Goal: Transaction & Acquisition: Purchase product/service

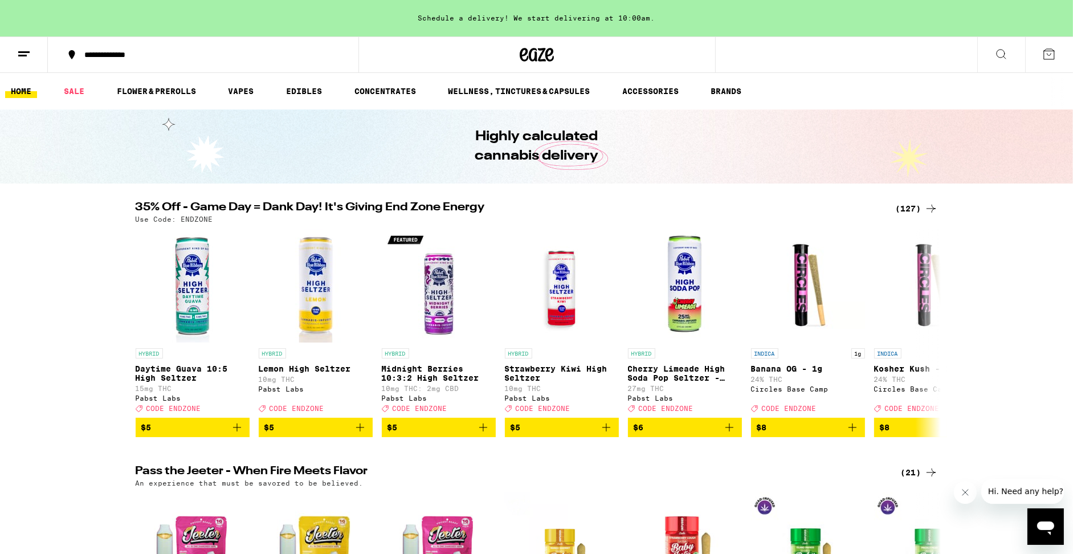
click at [901, 207] on div "(127)" at bounding box center [917, 209] width 42 height 14
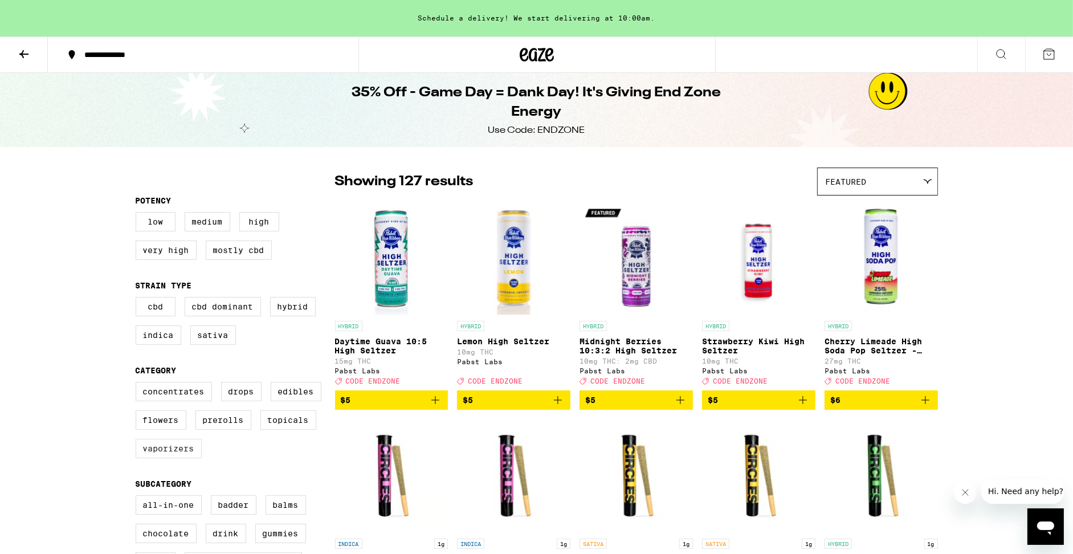
click at [196, 458] on label "Vaporizers" at bounding box center [169, 448] width 66 height 19
click at [138, 384] on input "Vaporizers" at bounding box center [138, 383] width 1 height 1
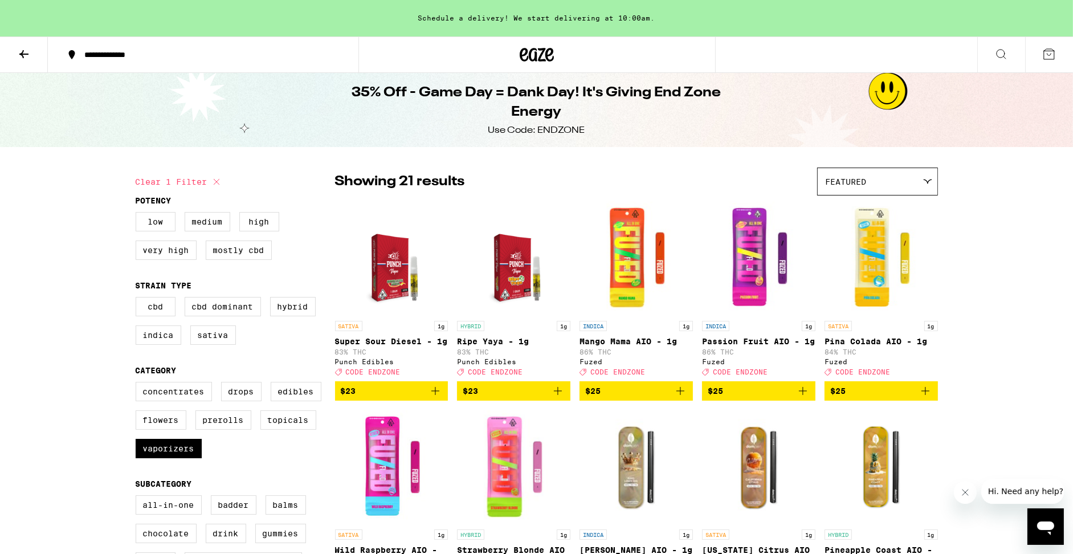
click at [431, 398] on icon "Add to bag" at bounding box center [435, 391] width 14 height 14
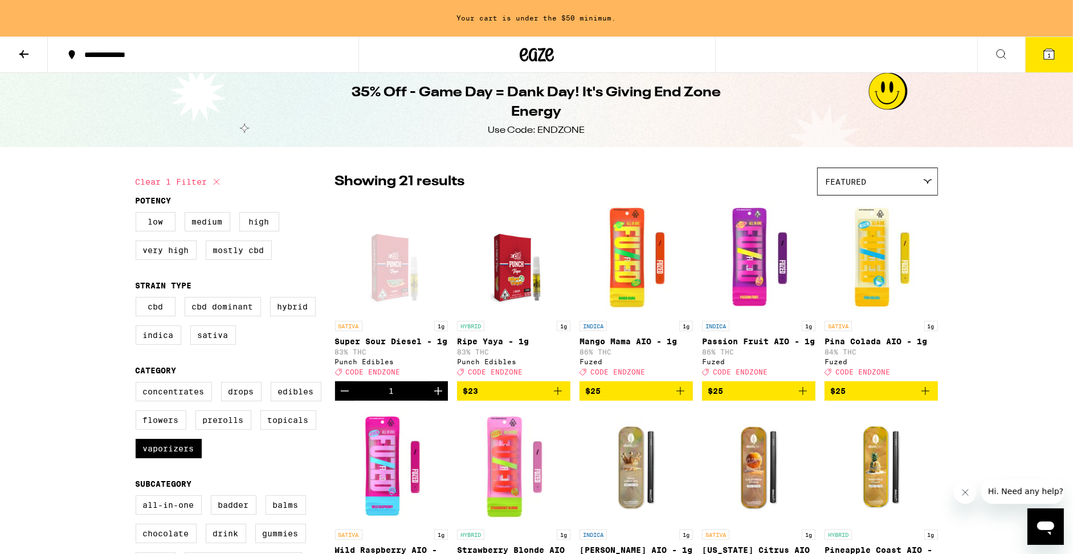
scroll to position [2, 0]
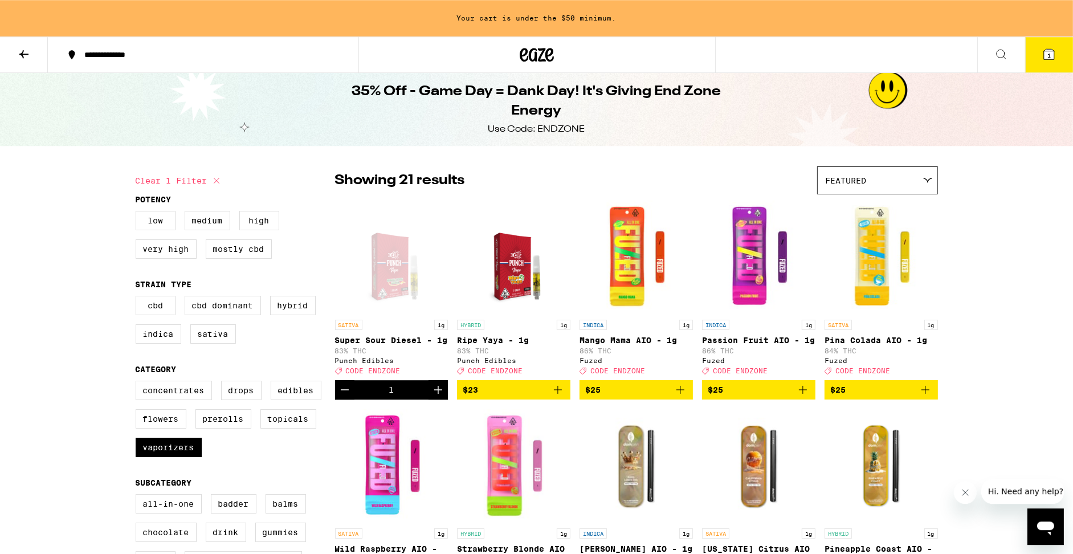
click at [556, 396] on icon "Add to bag" at bounding box center [558, 390] width 14 height 14
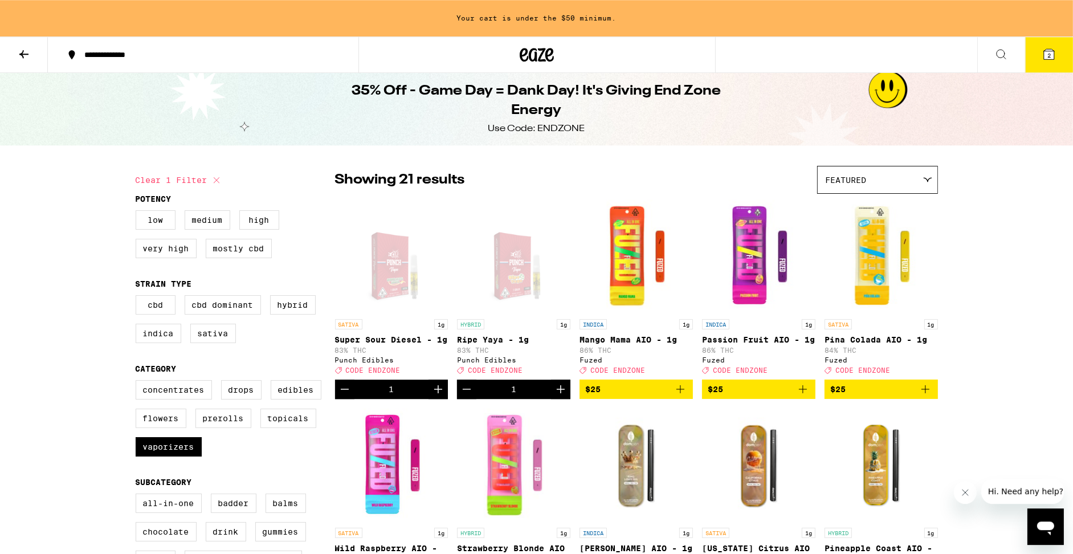
scroll to position [0, 0]
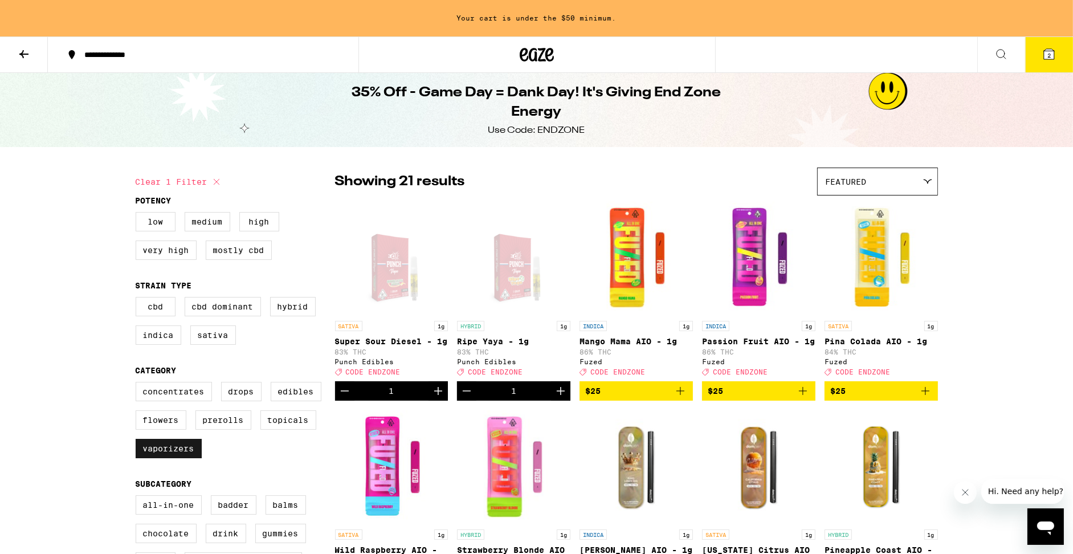
click at [183, 458] on label "Vaporizers" at bounding box center [169, 448] width 66 height 19
click at [138, 384] on input "Vaporizers" at bounding box center [138, 383] width 1 height 1
checkbox input "false"
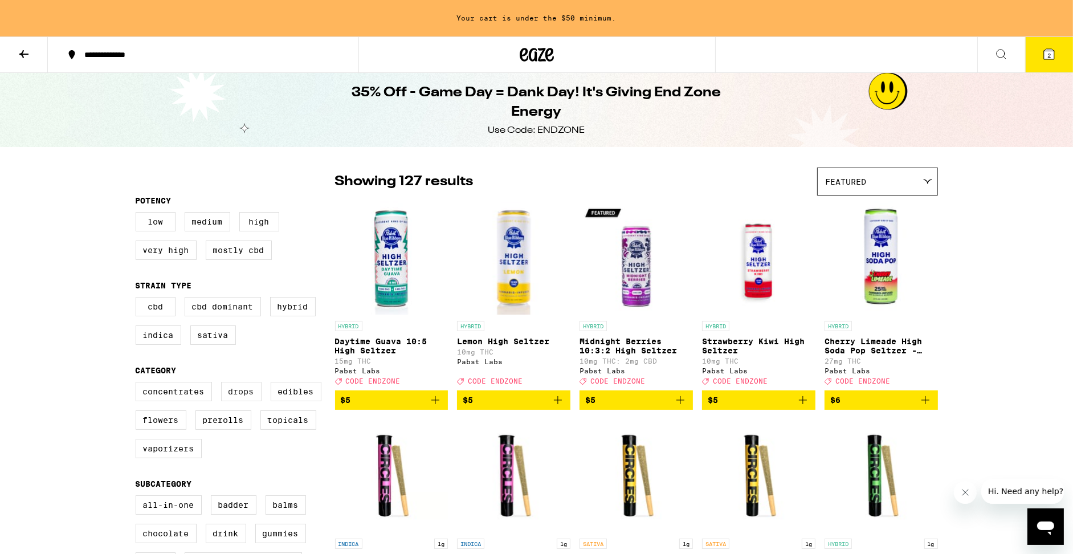
click at [256, 400] on label "Drops" at bounding box center [241, 391] width 40 height 19
click at [138, 384] on input "Drops" at bounding box center [138, 383] width 1 height 1
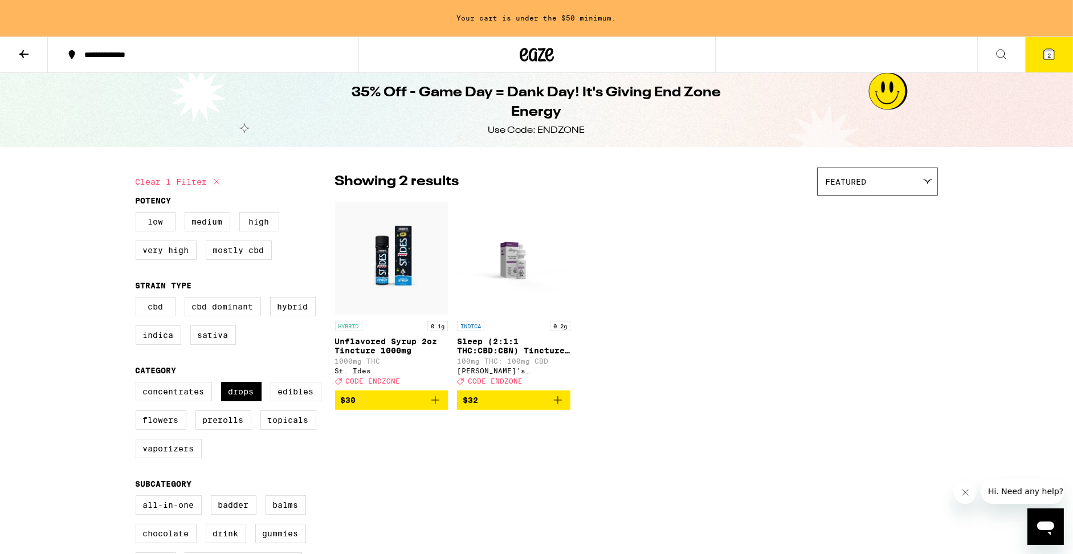
click at [433, 406] on icon "Add to bag" at bounding box center [435, 400] width 14 height 14
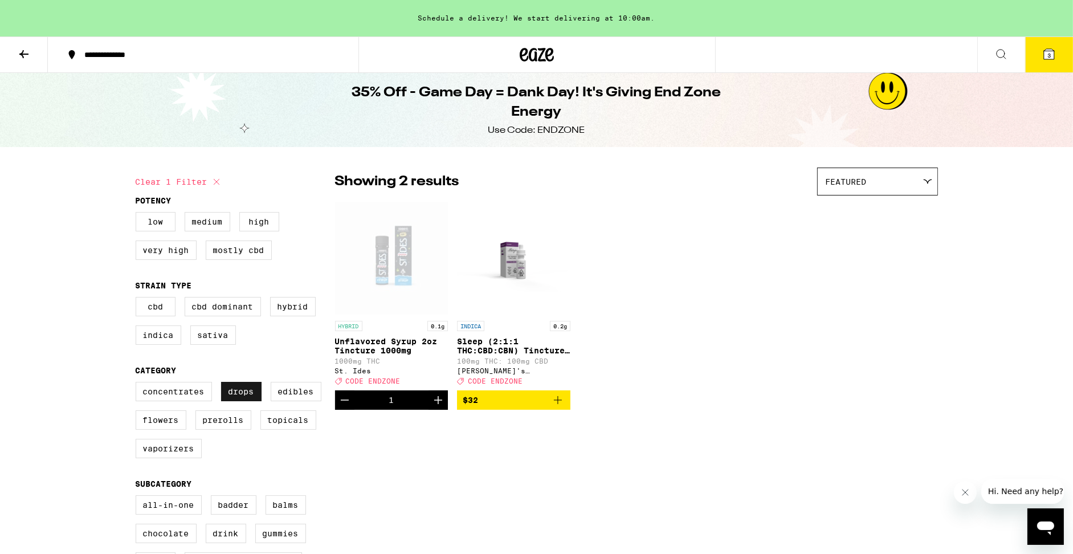
click at [236, 401] on label "Drops" at bounding box center [241, 391] width 40 height 19
click at [138, 384] on input "Drops" at bounding box center [138, 383] width 1 height 1
checkbox input "false"
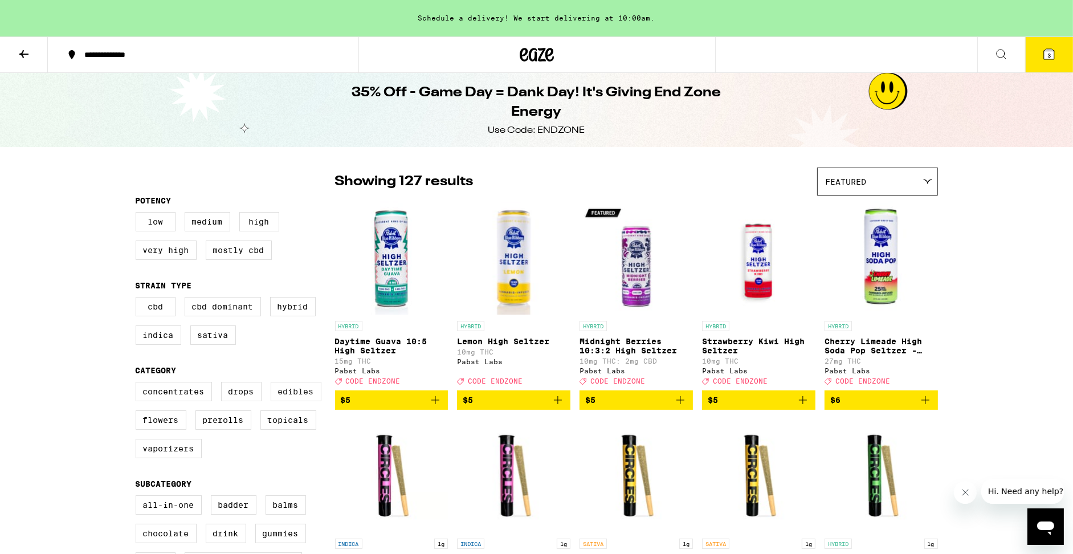
click at [292, 401] on label "Edibles" at bounding box center [296, 391] width 51 height 19
click at [138, 384] on input "Edibles" at bounding box center [138, 383] width 1 height 1
checkbox input "true"
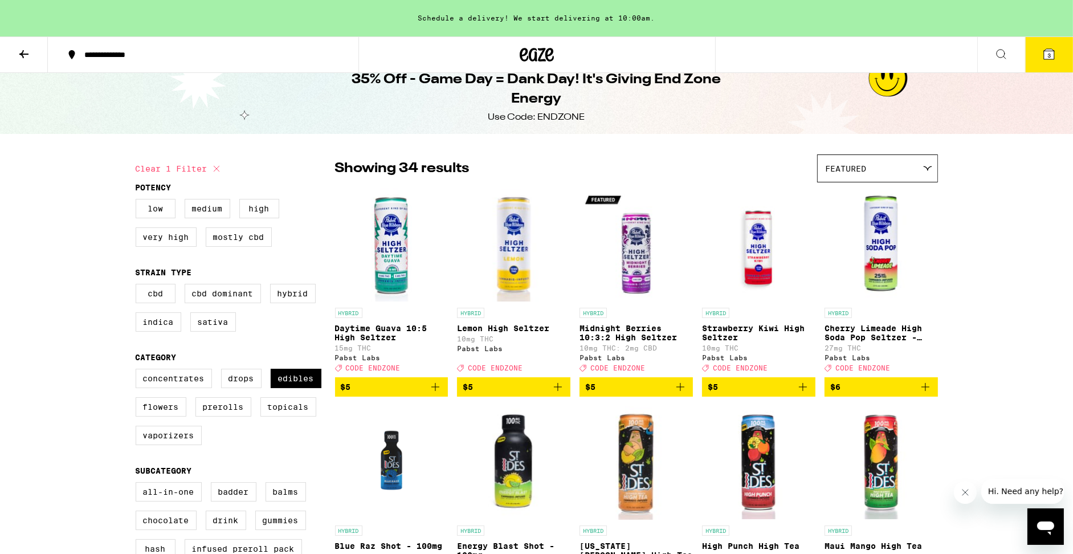
scroll to position [14, 0]
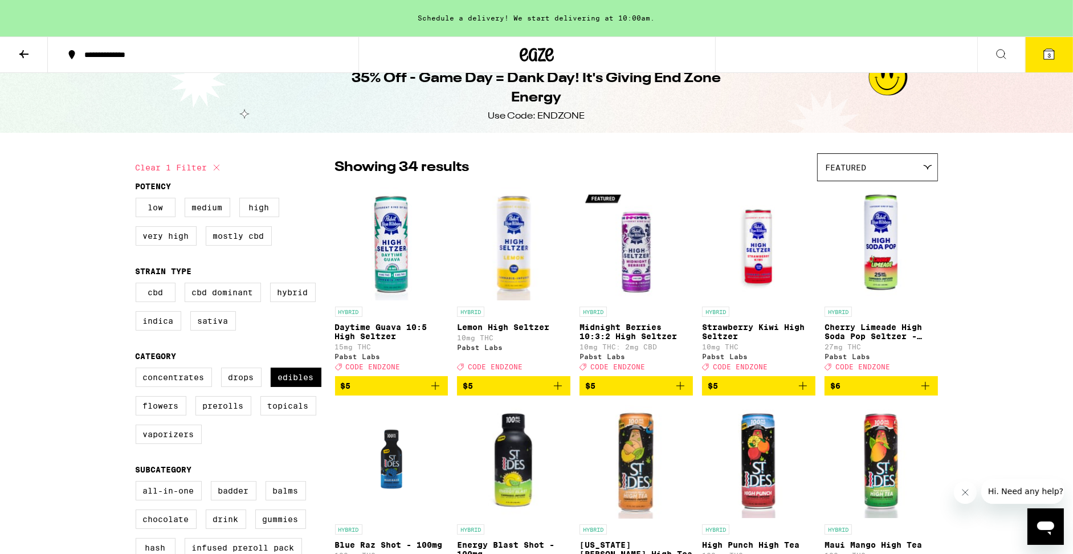
click at [529, 56] on icon at bounding box center [537, 55] width 17 height 14
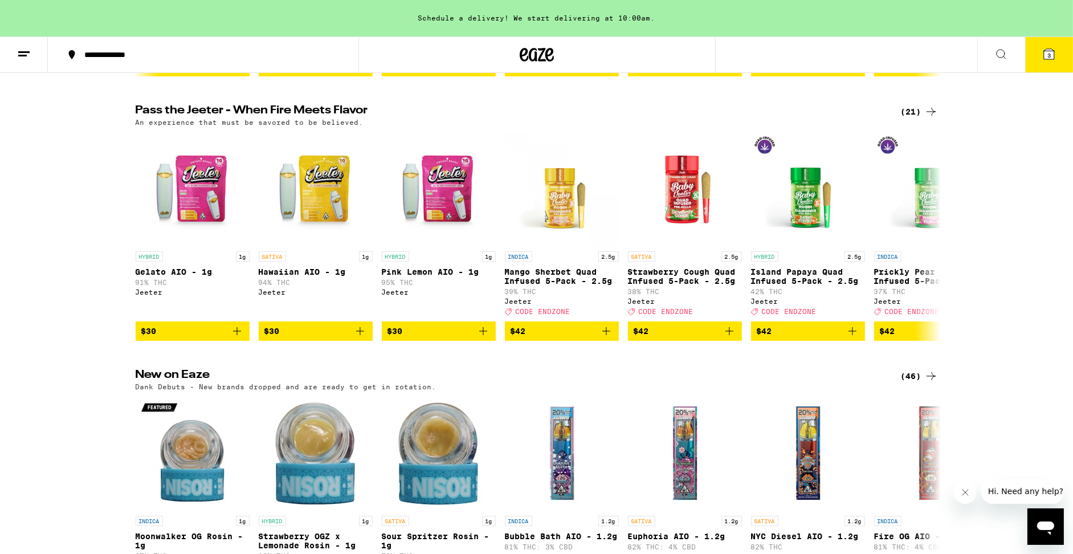
scroll to position [1816, 0]
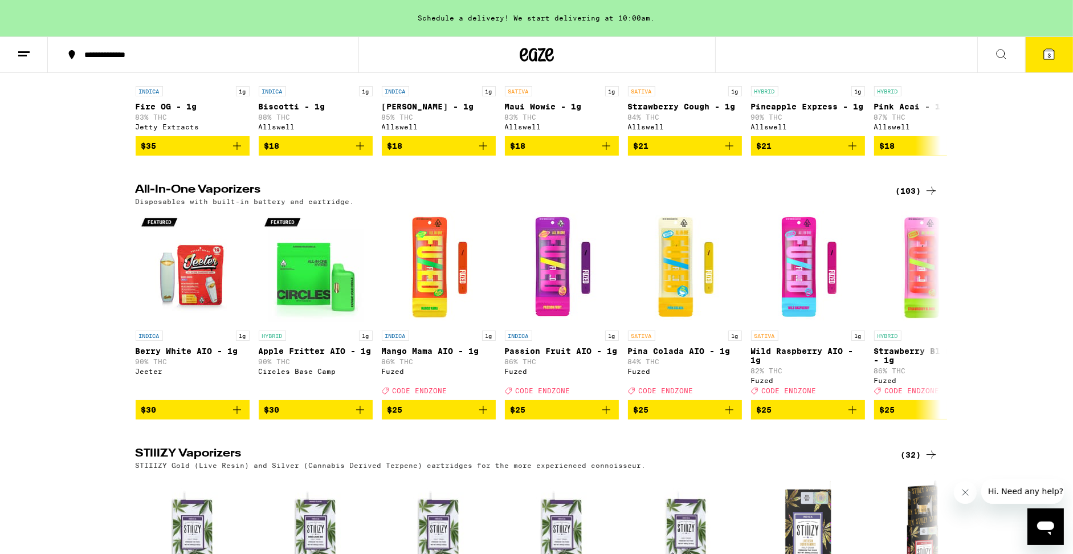
click at [1052, 62] on button "3" at bounding box center [1049, 54] width 48 height 35
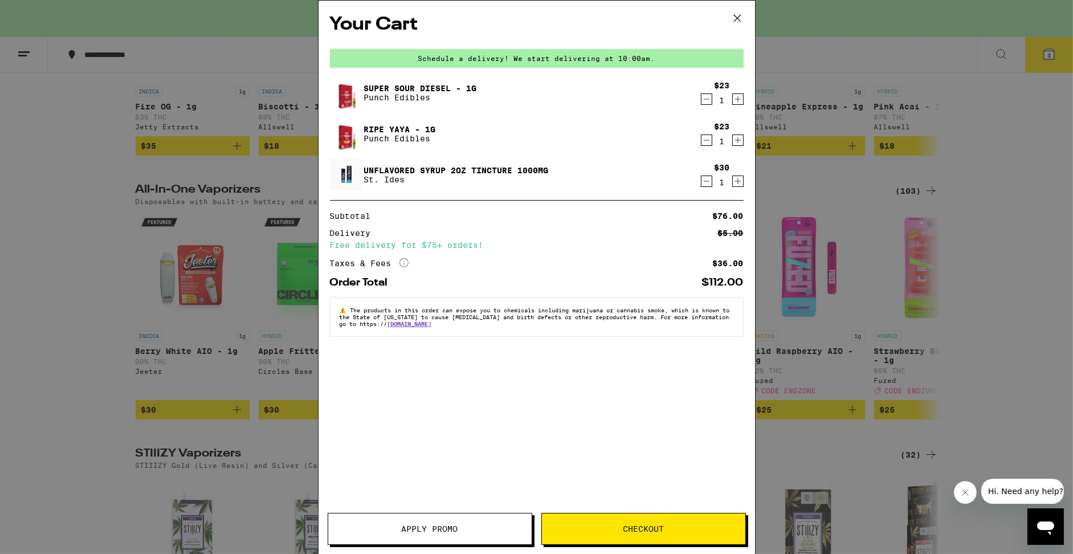
drag, startPoint x: 738, startPoint y: 16, endPoint x: 657, endPoint y: 3, distance: 81.3
click at [738, 16] on icon at bounding box center [737, 18] width 17 height 17
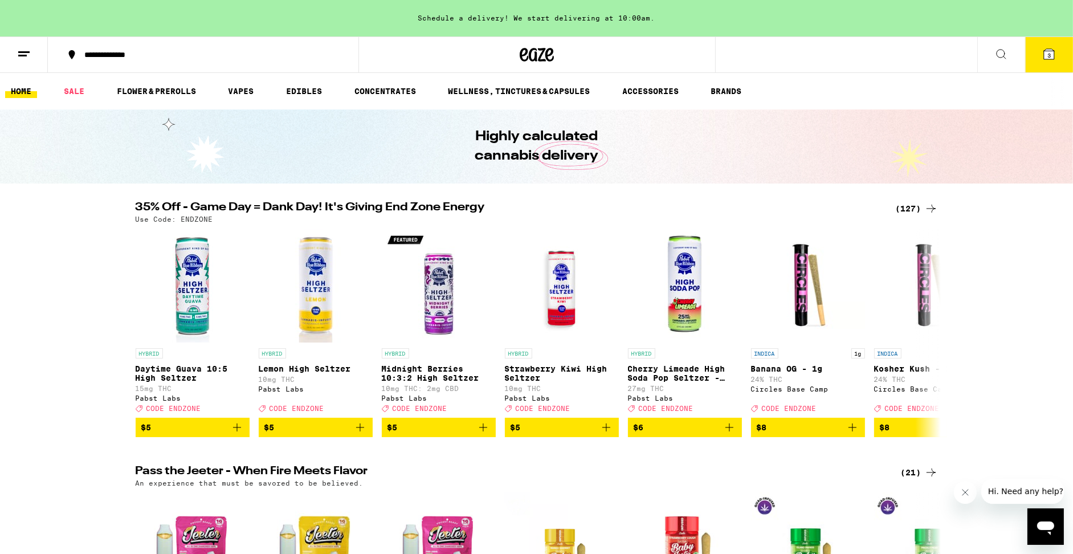
click at [1045, 55] on icon at bounding box center [1049, 54] width 10 height 10
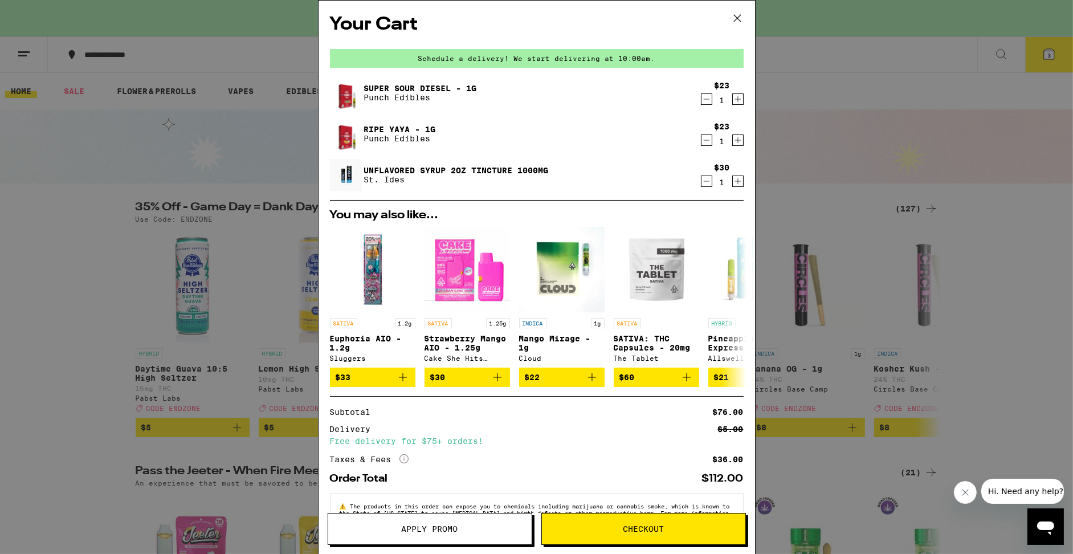
click at [458, 526] on span "Apply Promo" at bounding box center [429, 529] width 203 height 8
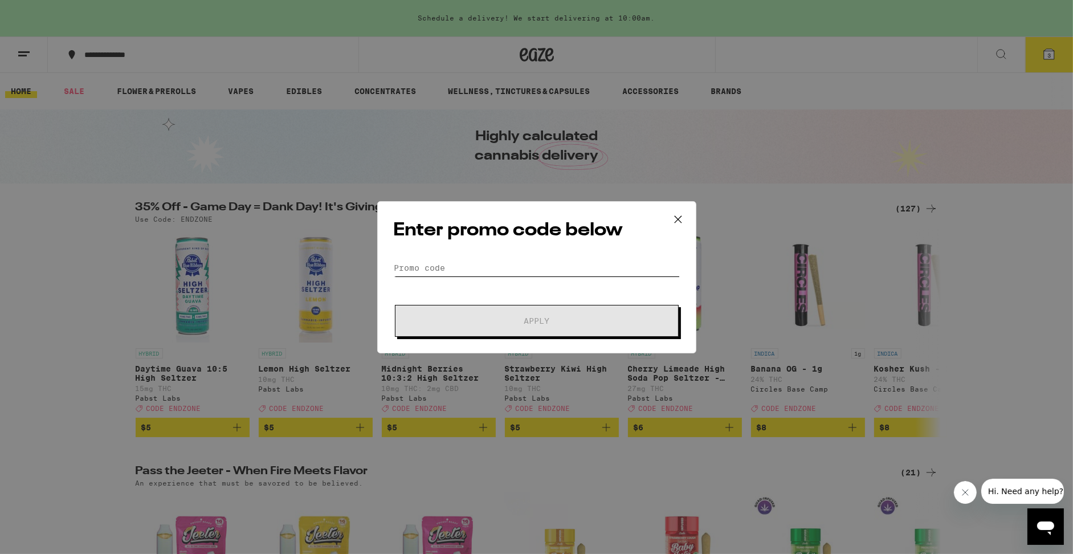
scroll to position [3, 0]
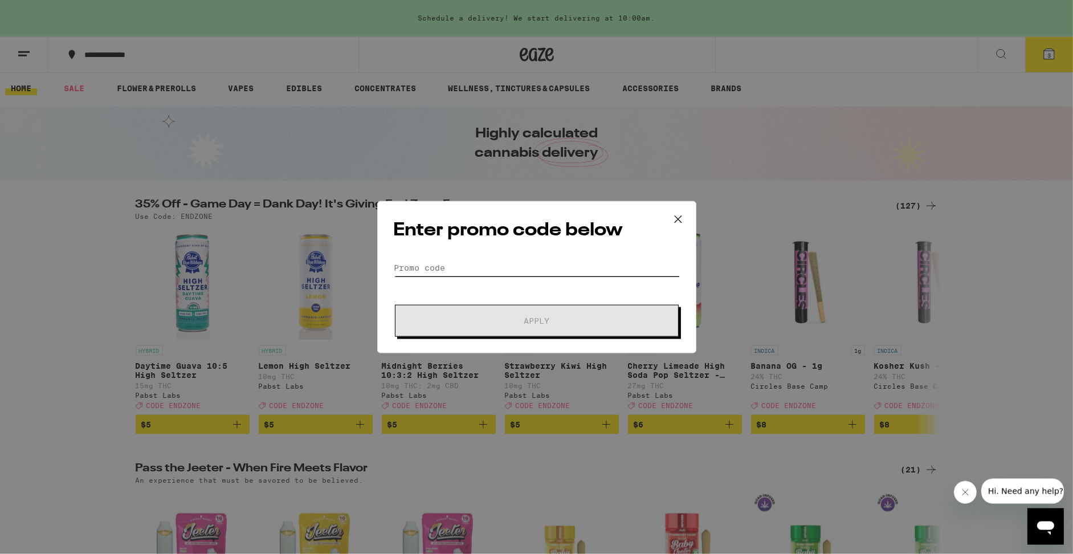
click at [553, 273] on input "Promo Code" at bounding box center [537, 267] width 286 height 17
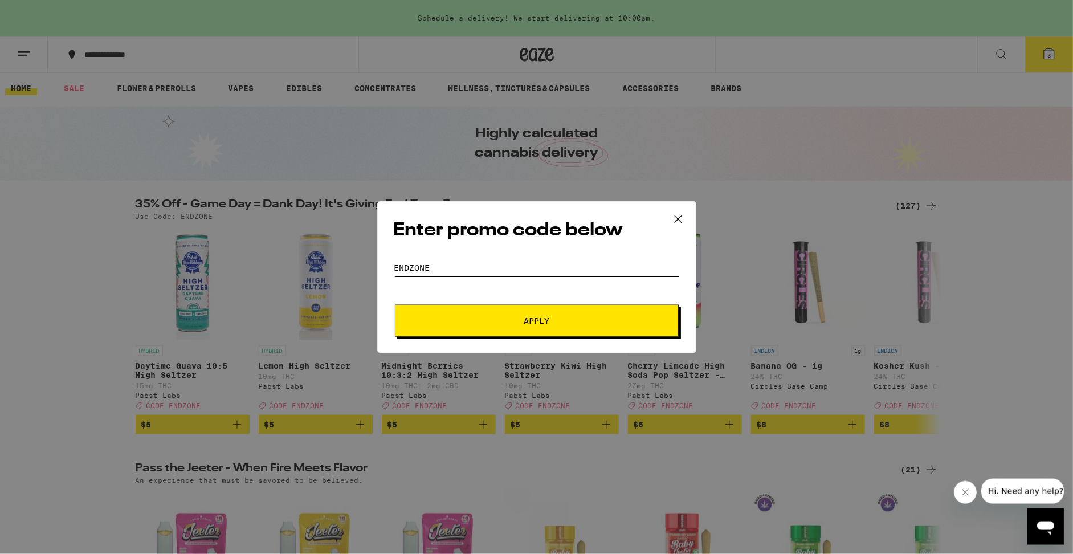
type input "ENDZONE"
click at [606, 320] on span "Apply" at bounding box center [536, 321] width 205 height 8
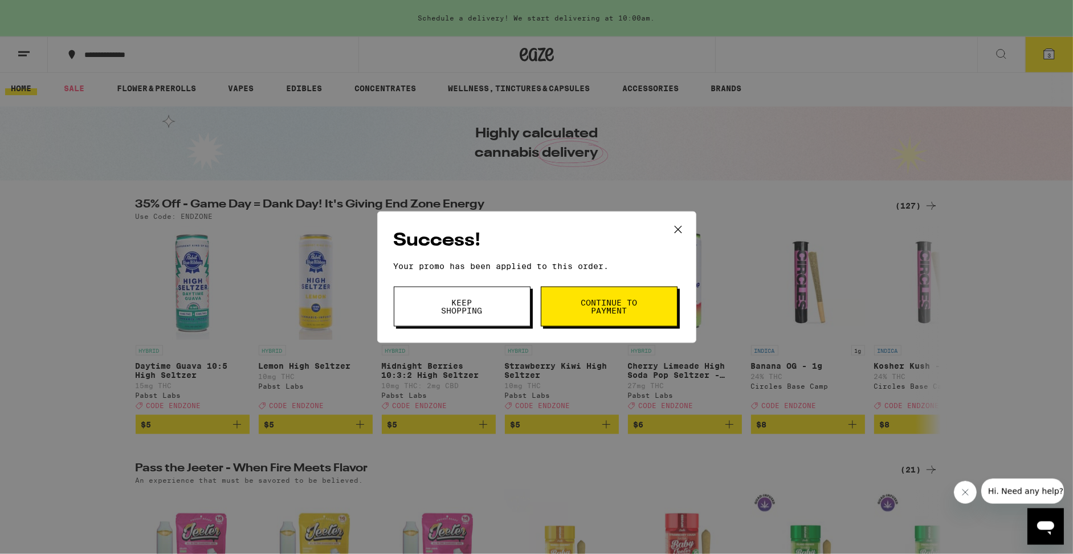
click at [685, 222] on button at bounding box center [677, 230] width 35 height 36
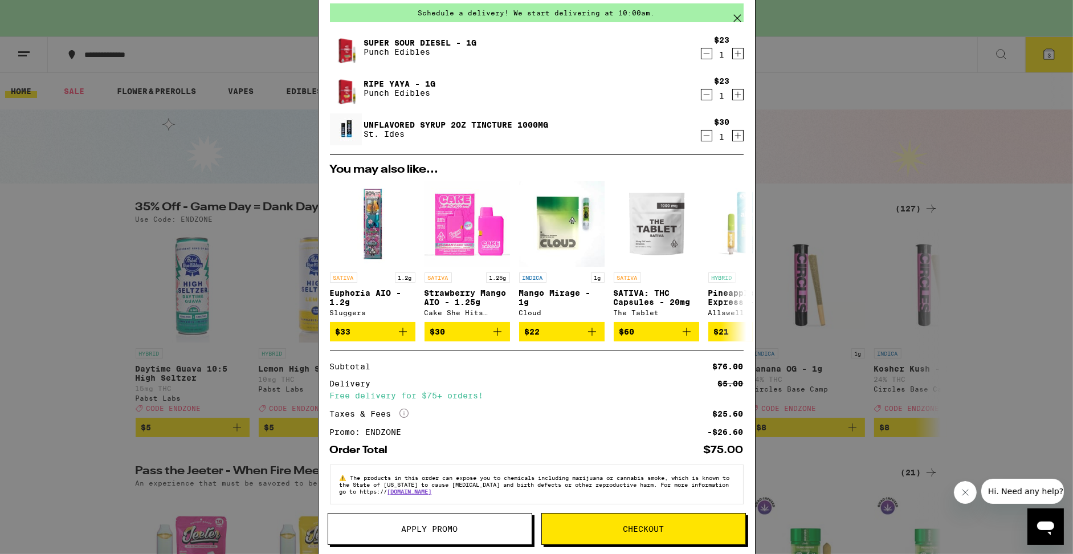
scroll to position [47, 0]
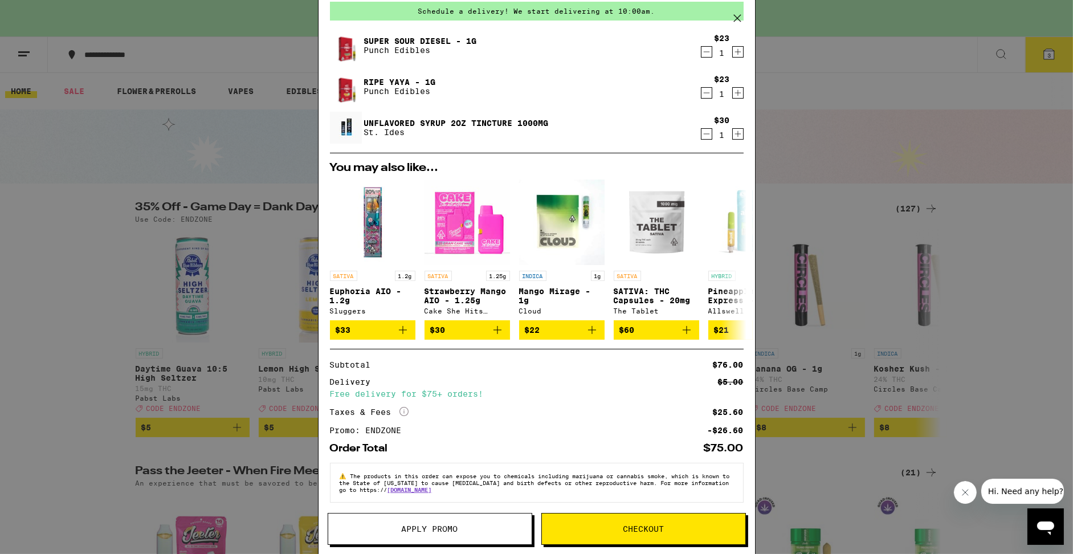
click at [1011, 264] on div "Your Cart Schedule a delivery! We start delivering at 10:00am. Super Sour Diese…" at bounding box center [536, 277] width 1073 height 554
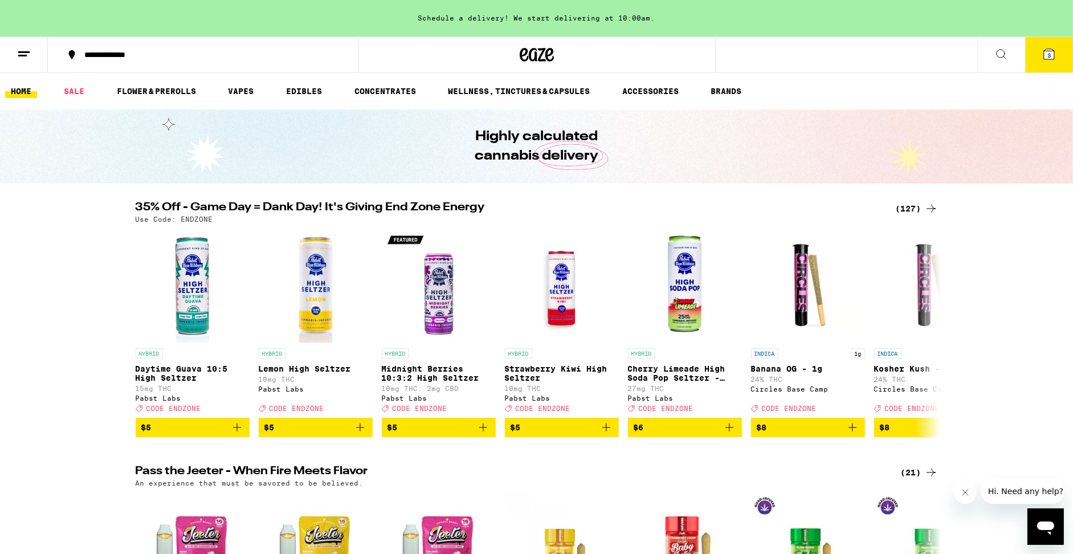
click at [906, 207] on div "(127)" at bounding box center [917, 209] width 42 height 14
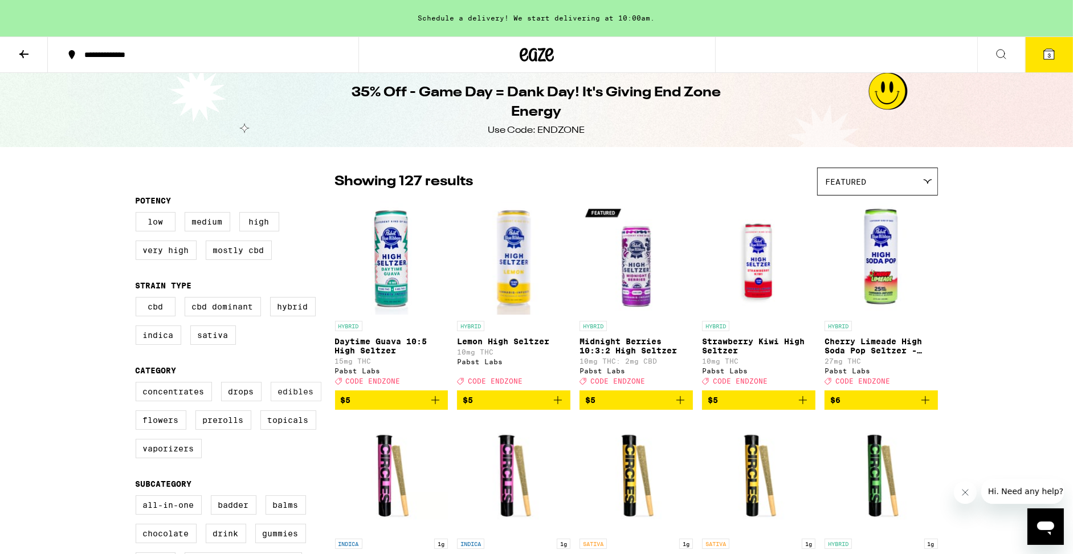
click at [306, 401] on label "Edibles" at bounding box center [296, 391] width 51 height 19
click at [138, 384] on input "Edibles" at bounding box center [138, 383] width 1 height 1
checkbox input "true"
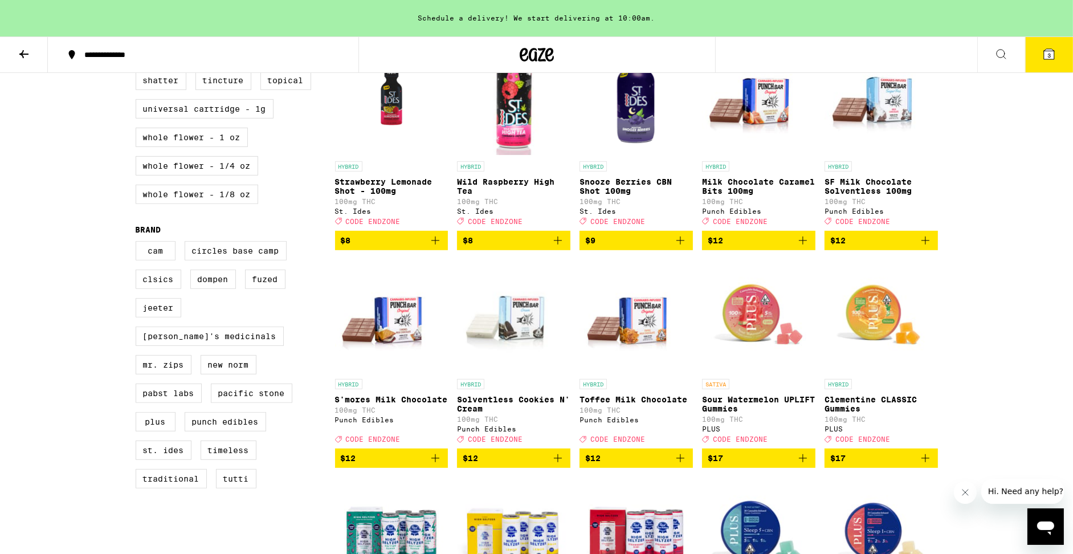
scroll to position [598, 0]
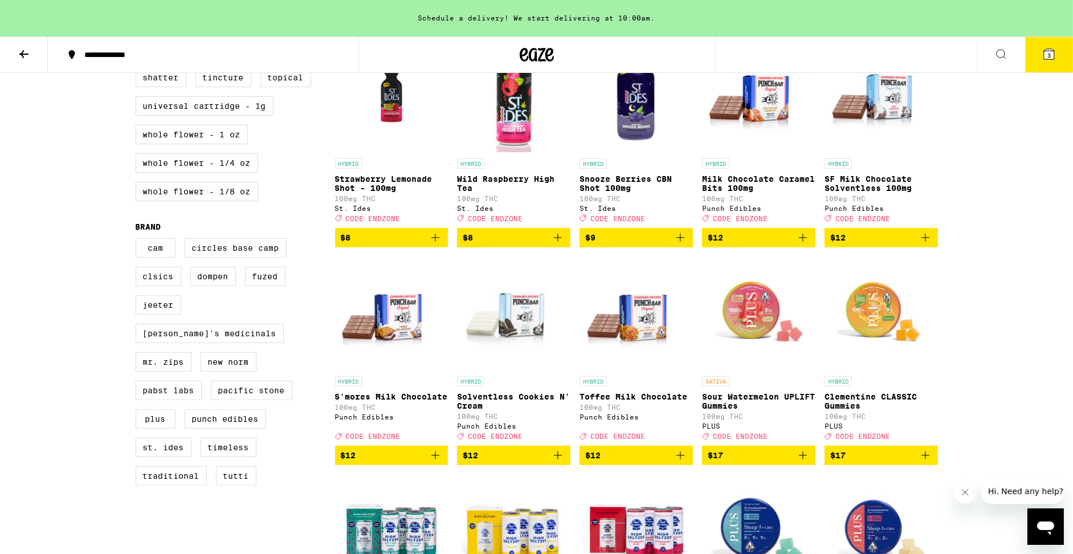
click at [923, 244] on icon "Add to bag" at bounding box center [925, 238] width 14 height 14
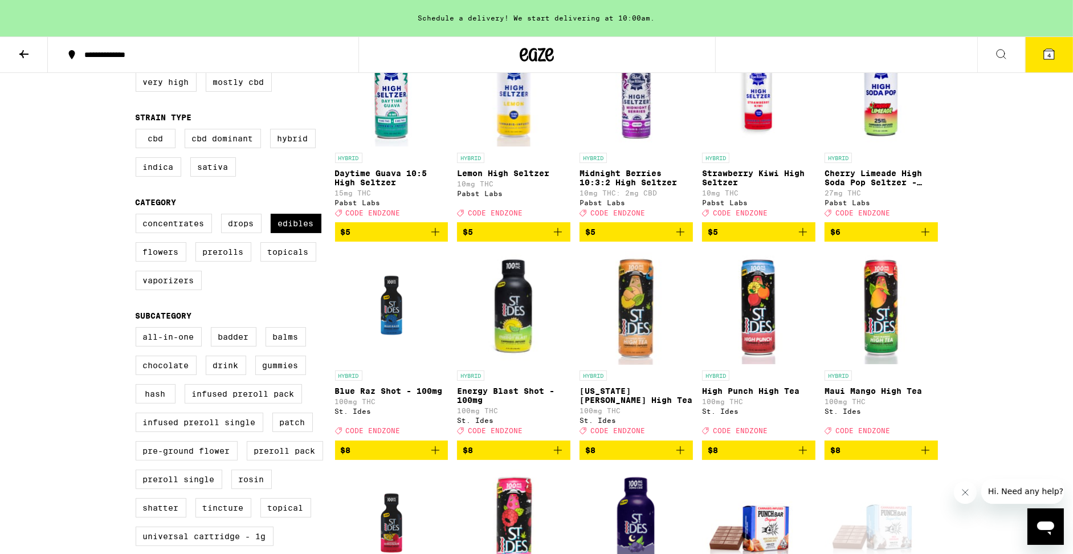
scroll to position [0, 0]
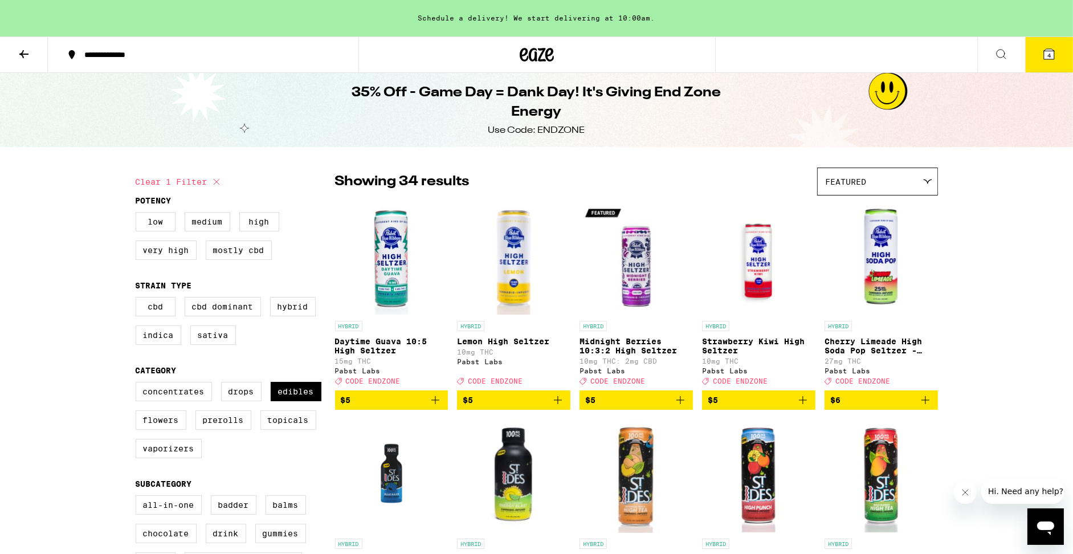
click at [1011, 48] on button at bounding box center [1001, 55] width 48 height 36
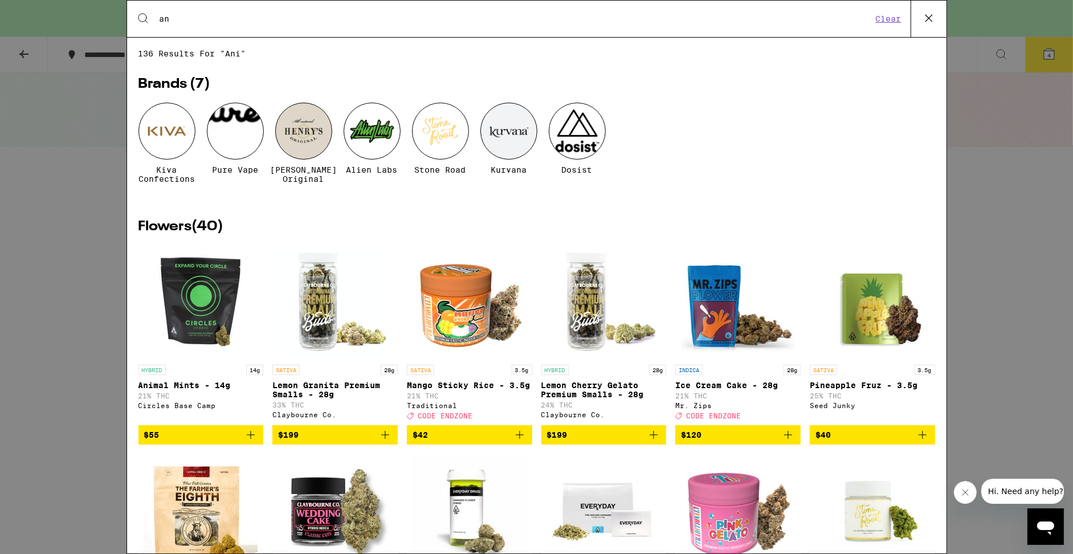
type input "a"
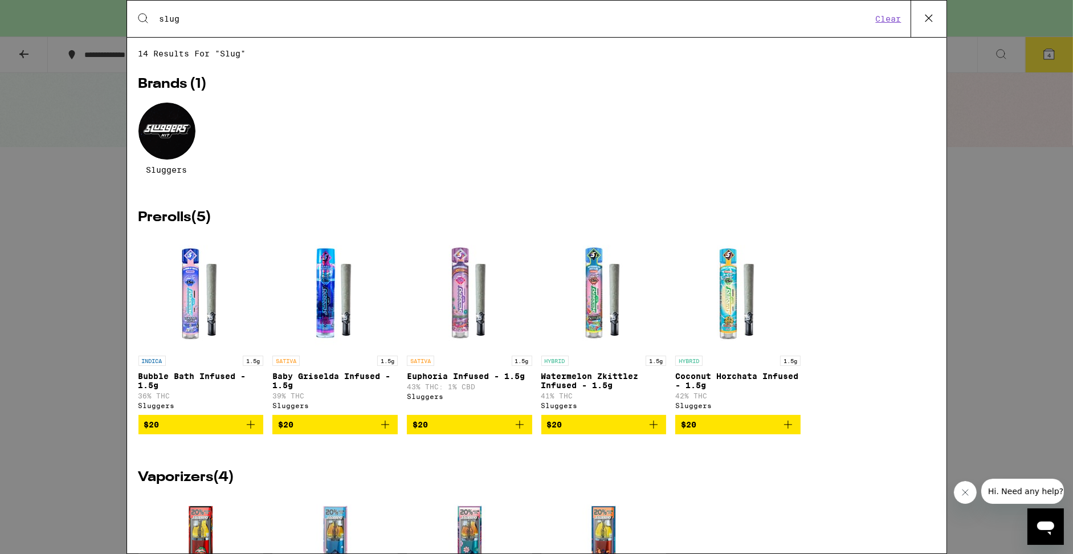
type input "slug"
click at [170, 141] on div at bounding box center [166, 131] width 57 height 57
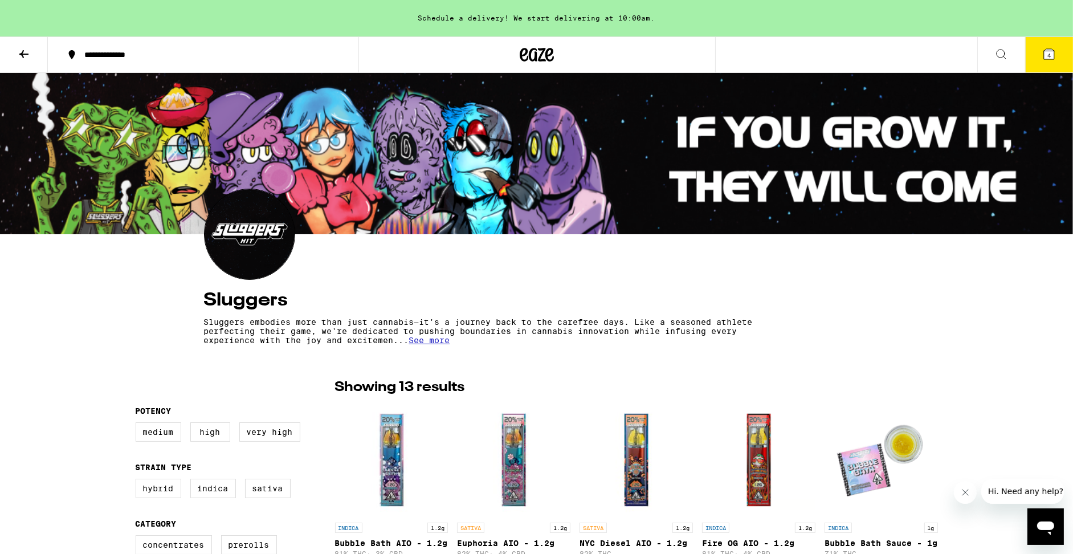
click at [1001, 59] on icon at bounding box center [1001, 54] width 14 height 14
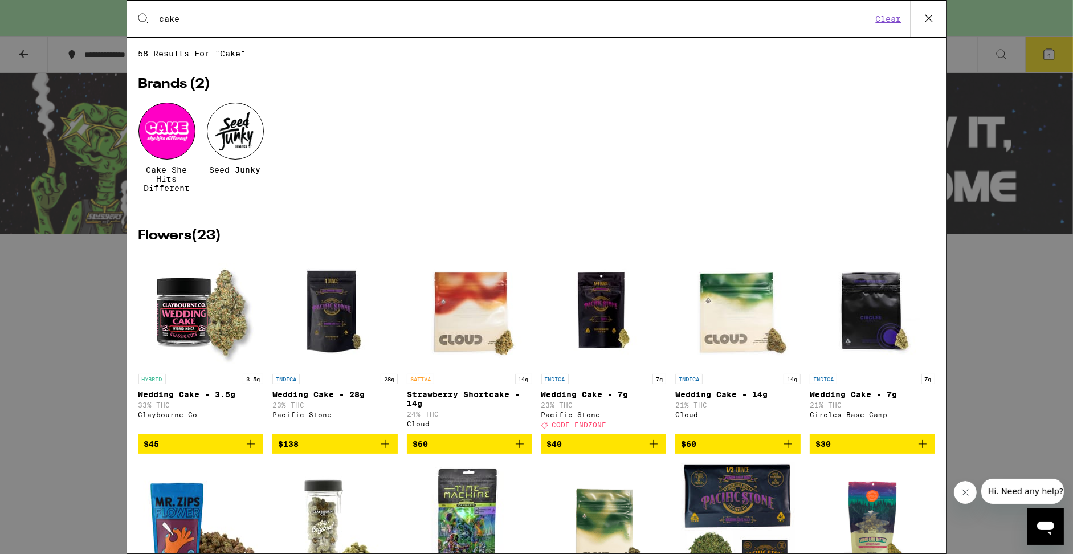
type input "cake"
click at [181, 175] on span "Cake She Hits Different" at bounding box center [166, 178] width 57 height 27
click at [170, 149] on div at bounding box center [166, 131] width 57 height 57
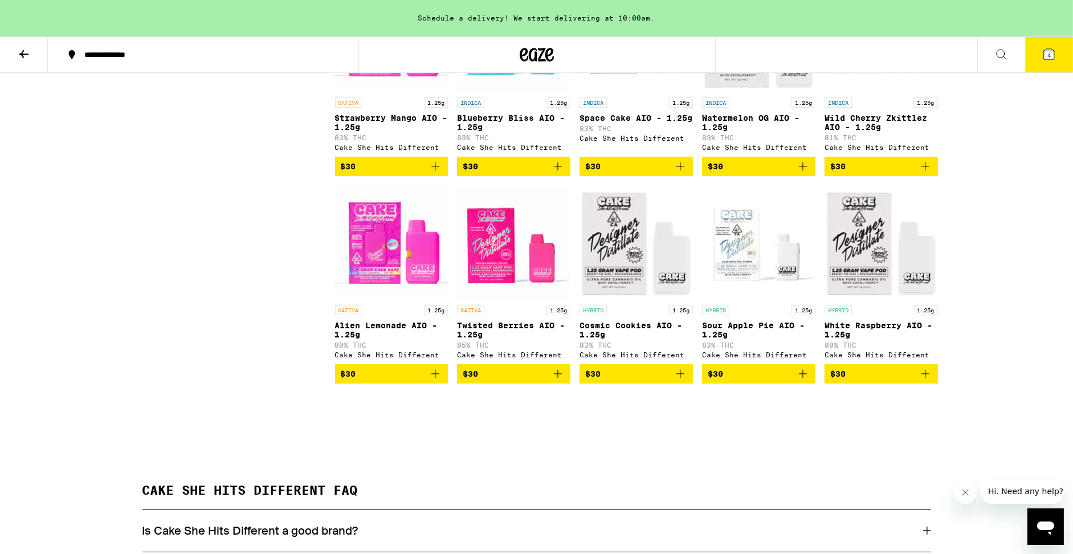
scroll to position [433, 0]
